Goal: Task Accomplishment & Management: Use online tool/utility

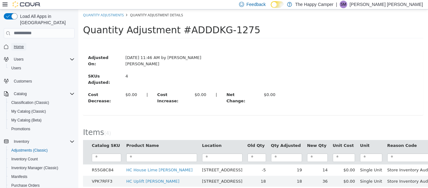
click at [19, 44] on span "Home" at bounding box center [19, 46] width 10 height 5
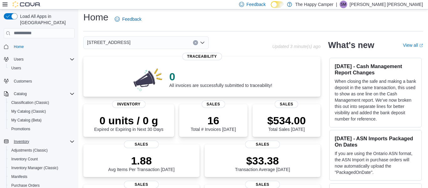
scroll to position [21, 0]
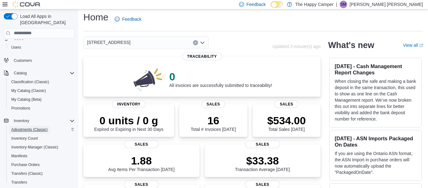
click at [32, 127] on span "Adjustments (Classic)" at bounding box center [29, 129] width 36 height 5
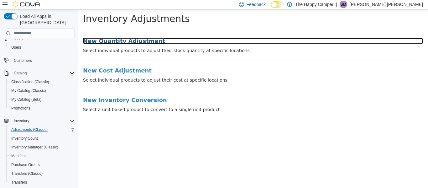
click at [105, 42] on h3 "New Quantity Adjustment" at bounding box center [253, 41] width 340 height 6
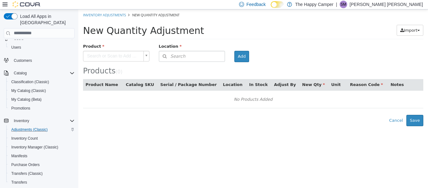
click at [110, 51] on body "× Inventory Adjustments New Quantity Adjustment New Quantity Adjustment Import …" at bounding box center [253, 67] width 350 height 117
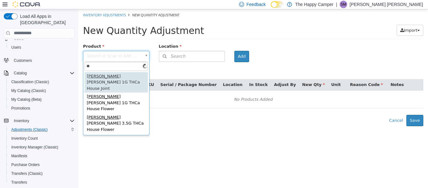
type input "*"
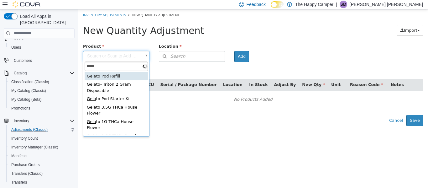
type input "******"
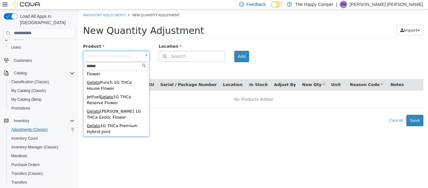
scroll to position [201, 0]
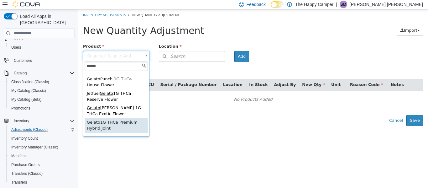
type input "**********"
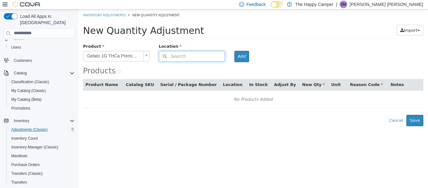
click at [204, 56] on button "Search" at bounding box center [192, 55] width 66 height 11
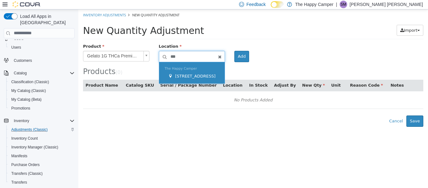
type input "***"
click at [201, 69] on div "The Happy Camper 321 East Blvd - C" at bounding box center [192, 73] width 66 height 22
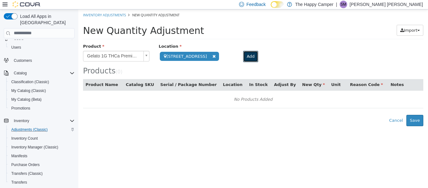
click at [243, 58] on button "Add" at bounding box center [250, 55] width 15 height 11
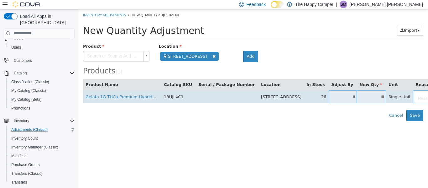
click at [329, 94] on input "*" at bounding box center [343, 96] width 28 height 5
type input "*"
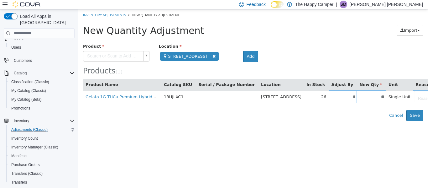
type input "*"
type input "**"
click at [356, 121] on html "**********" at bounding box center [253, 65] width 350 height 112
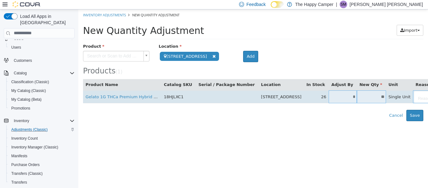
click at [395, 101] on body "**********" at bounding box center [253, 65] width 350 height 112
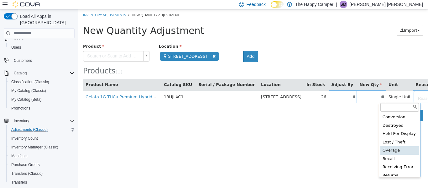
scroll to position [1, 0]
type input "**********"
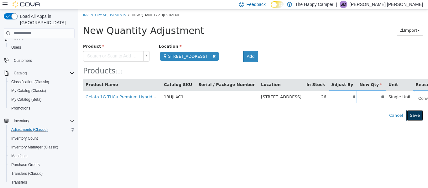
click at [415, 114] on button "Save" at bounding box center [414, 114] width 17 height 11
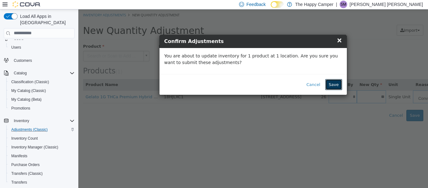
click at [335, 85] on button "Save" at bounding box center [333, 84] width 17 height 11
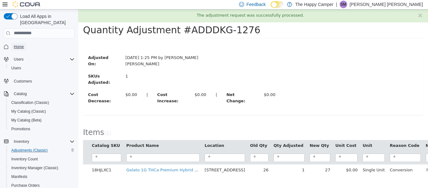
click at [19, 44] on span "Home" at bounding box center [19, 46] width 10 height 5
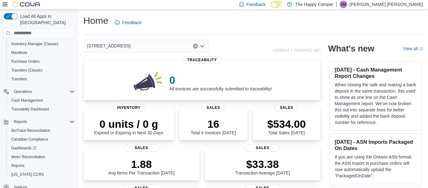
scroll to position [125, 0]
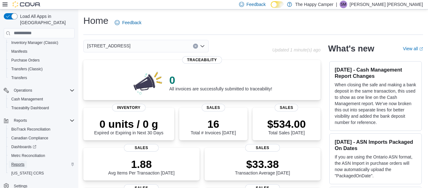
click at [15, 162] on span "Reports" at bounding box center [17, 164] width 13 height 5
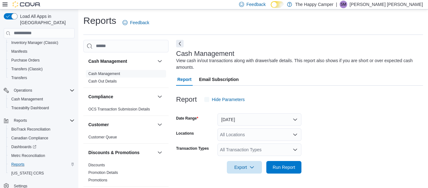
scroll to position [10, 0]
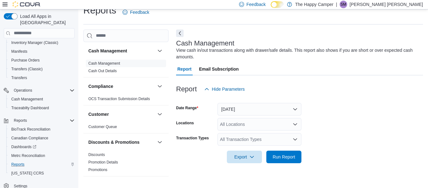
click at [275, 123] on div "All Locations" at bounding box center [260, 124] width 84 height 13
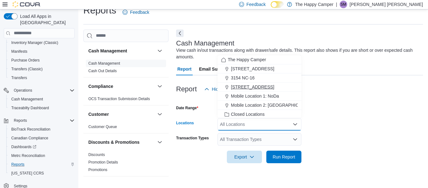
click at [258, 87] on span "[STREET_ADDRESS]" at bounding box center [252, 87] width 43 height 6
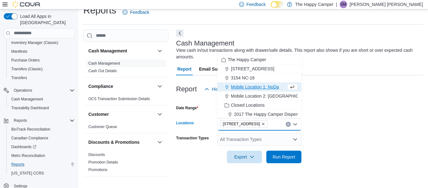
click at [278, 149] on div at bounding box center [299, 147] width 247 height 5
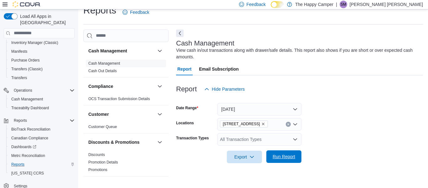
click at [285, 161] on span "Run Report" at bounding box center [284, 156] width 28 height 13
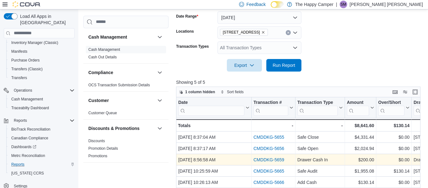
scroll to position [101, 0]
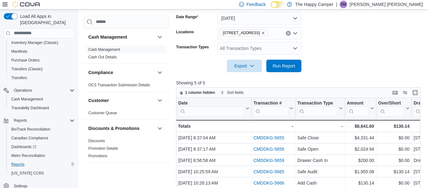
click at [257, 49] on div "All Transaction Types" at bounding box center [260, 48] width 84 height 13
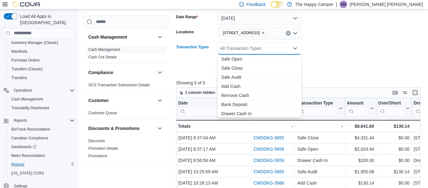
click at [339, 64] on form "Date Range Today Locations 321 East Blvd - C Transaction Types All Transaction …" at bounding box center [299, 38] width 247 height 68
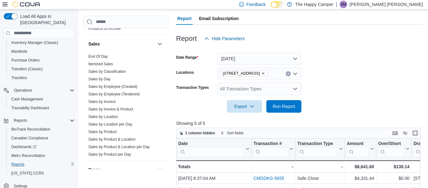
scroll to position [404, 0]
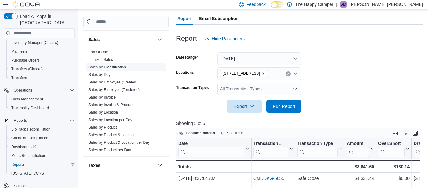
click at [115, 68] on ul "End Of Day Itemized Sales Sales by Classification Sales by Day Sales by Employe…" at bounding box center [126, 100] width 80 height 105
click at [114, 66] on link "Sales by Classification" at bounding box center [107, 67] width 38 height 4
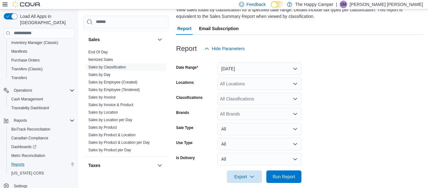
scroll to position [57, 0]
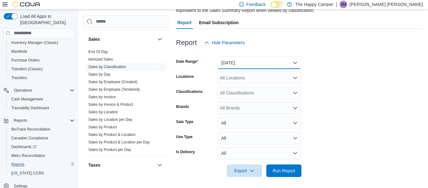
click at [243, 66] on button "Yesterday" at bounding box center [260, 62] width 84 height 13
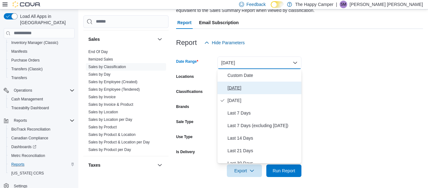
click at [243, 84] on span "Today" at bounding box center [263, 88] width 71 height 8
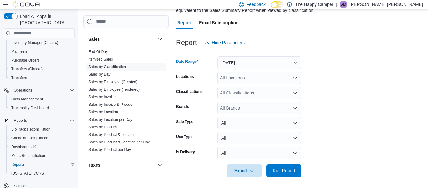
click at [246, 76] on div "All Locations" at bounding box center [260, 77] width 84 height 13
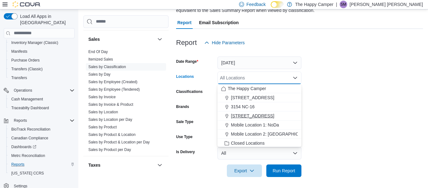
click at [248, 115] on span "[STREET_ADDRESS]" at bounding box center [252, 116] width 43 height 6
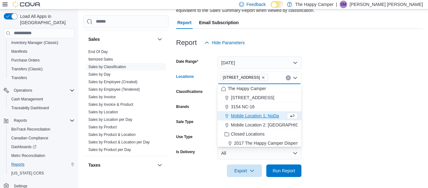
click at [327, 81] on form "Date Range Today Locations 321 East Blvd - C Combo box. Selected. 321 East Blvd…" at bounding box center [299, 113] width 247 height 128
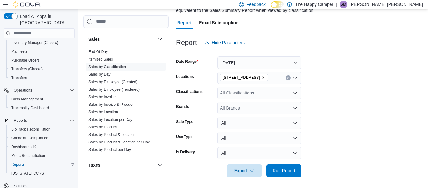
click at [291, 93] on div "All Classifications" at bounding box center [260, 92] width 84 height 13
click at [383, 111] on form "Date Range Today Locations 321 East Blvd - C Classifications All Classification…" at bounding box center [299, 113] width 247 height 128
click at [287, 169] on span "Run Report" at bounding box center [284, 170] width 23 height 6
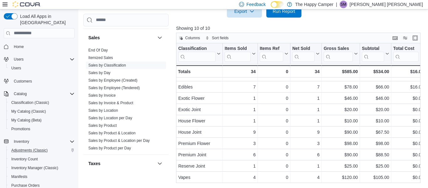
click at [20, 45] on div "Home" at bounding box center [39, 47] width 71 height 12
click at [17, 44] on span "Home" at bounding box center [19, 46] width 10 height 5
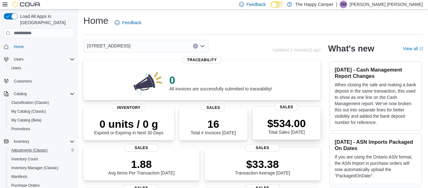
click at [295, 122] on p "$534.00" at bounding box center [286, 123] width 39 height 13
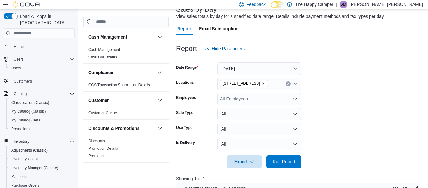
scroll to position [44, 0]
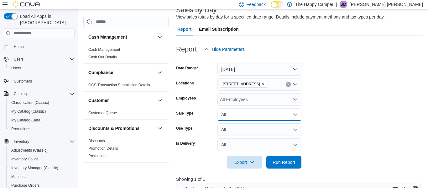
click at [284, 110] on button "All" at bounding box center [260, 114] width 84 height 13
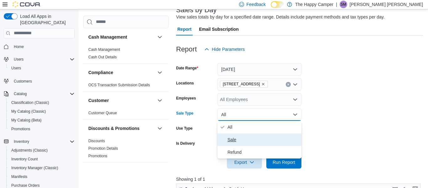
click at [283, 138] on span "Sale" at bounding box center [263, 140] width 71 height 8
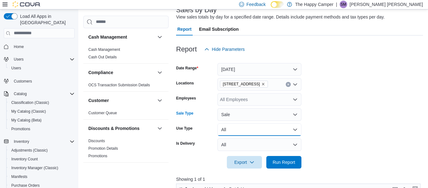
click at [287, 130] on button "All" at bounding box center [260, 129] width 84 height 13
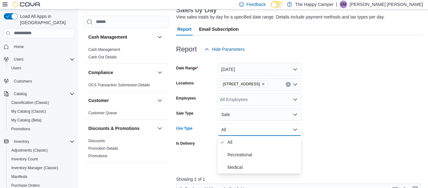
click at [363, 134] on form "Date Range Today Locations 321 East Blvd - C Employees All Employees Sale Type …" at bounding box center [299, 111] width 247 height 113
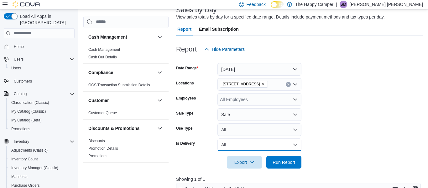
click at [282, 146] on button "All" at bounding box center [260, 144] width 84 height 13
click at [343, 131] on form "Date Range Today Locations 321 East Blvd - C Employees All Employees Sale Type …" at bounding box center [299, 111] width 247 height 113
click at [281, 163] on span "Run Report" at bounding box center [284, 162] width 23 height 6
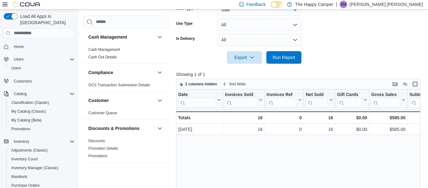
scroll to position [171, 0]
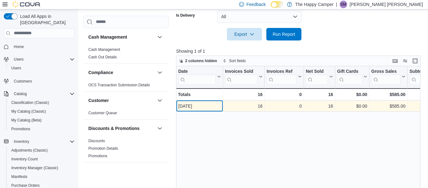
click at [329, 150] on div "Date Click to view column header actions Invoices Sold Click to view column hea…" at bounding box center [298, 135] width 244 height 139
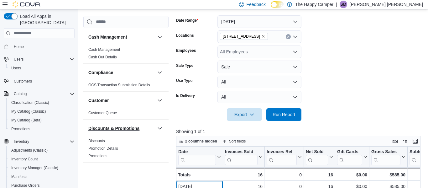
scroll to position [87, 0]
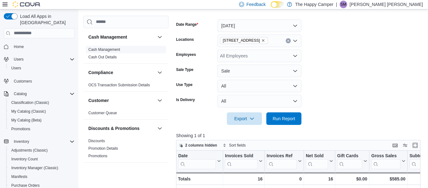
click at [97, 50] on link "Cash Management" at bounding box center [104, 49] width 32 height 4
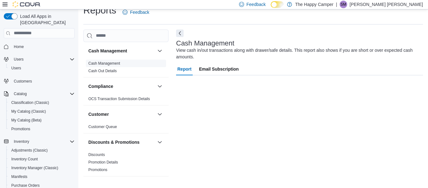
scroll to position [10, 0]
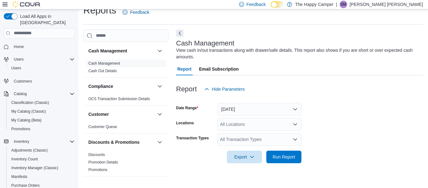
click at [269, 139] on div "All Transaction Types" at bounding box center [260, 139] width 84 height 13
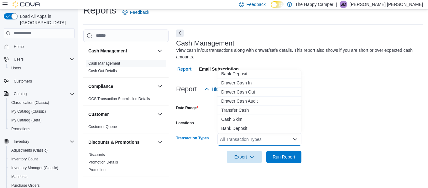
scroll to position [46, 0]
click at [359, 98] on div at bounding box center [299, 99] width 247 height 8
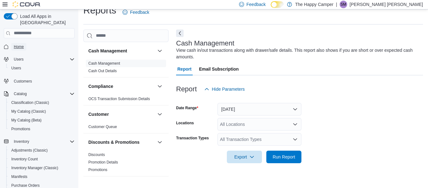
click at [17, 44] on span "Home" at bounding box center [19, 46] width 10 height 5
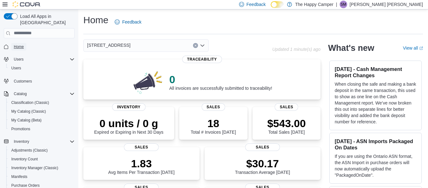
scroll to position [2, 0]
